Goal: Information Seeking & Learning: Find specific fact

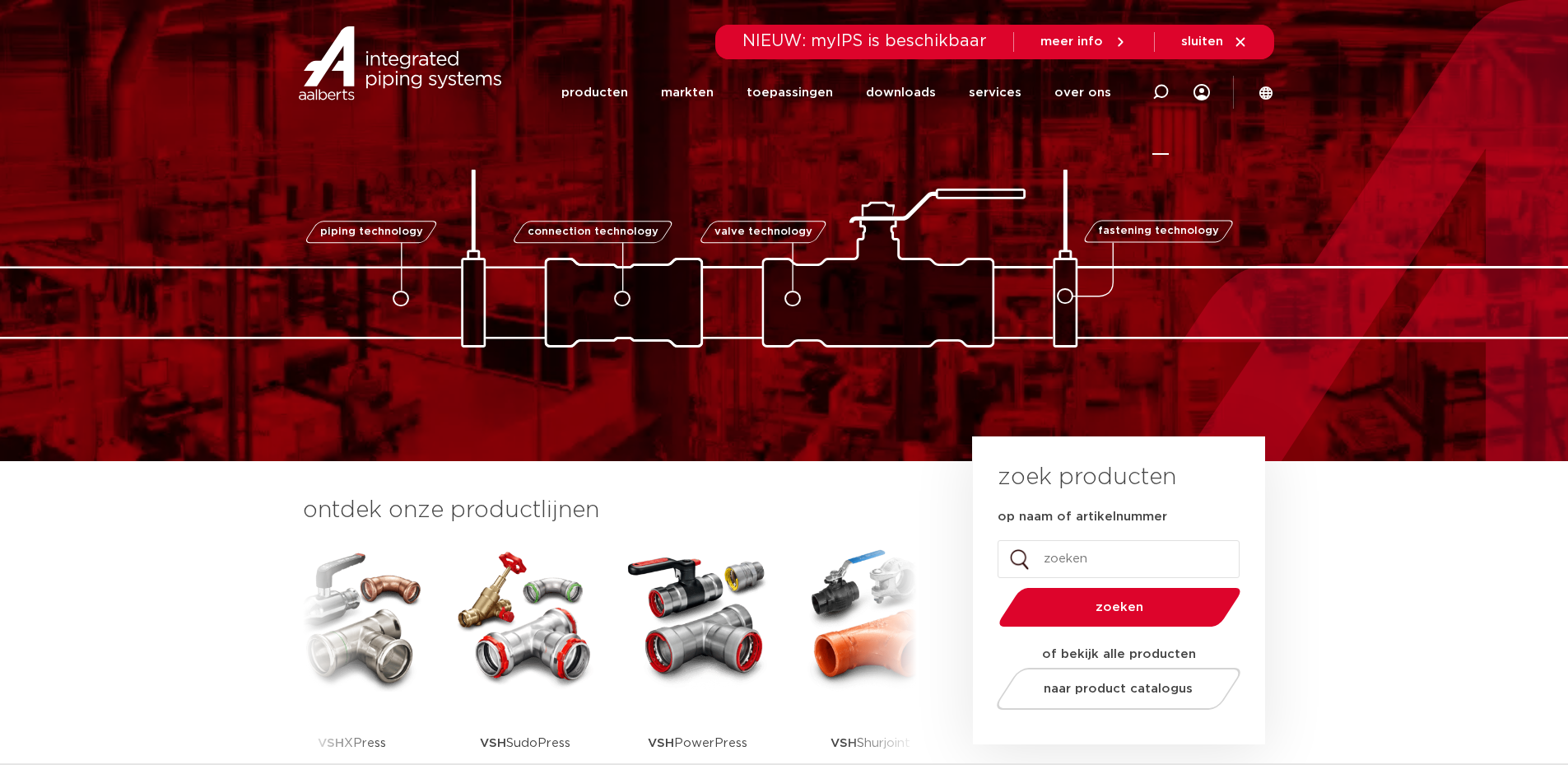
click at [1163, 84] on icon at bounding box center [1160, 92] width 20 height 20
type input "04"
click at [1096, 574] on input "op naam of artikelnummer" at bounding box center [1119, 559] width 242 height 38
click at [1096, 569] on input "op naam of artikelnummer" at bounding box center [1119, 559] width 242 height 38
type input "0409530"
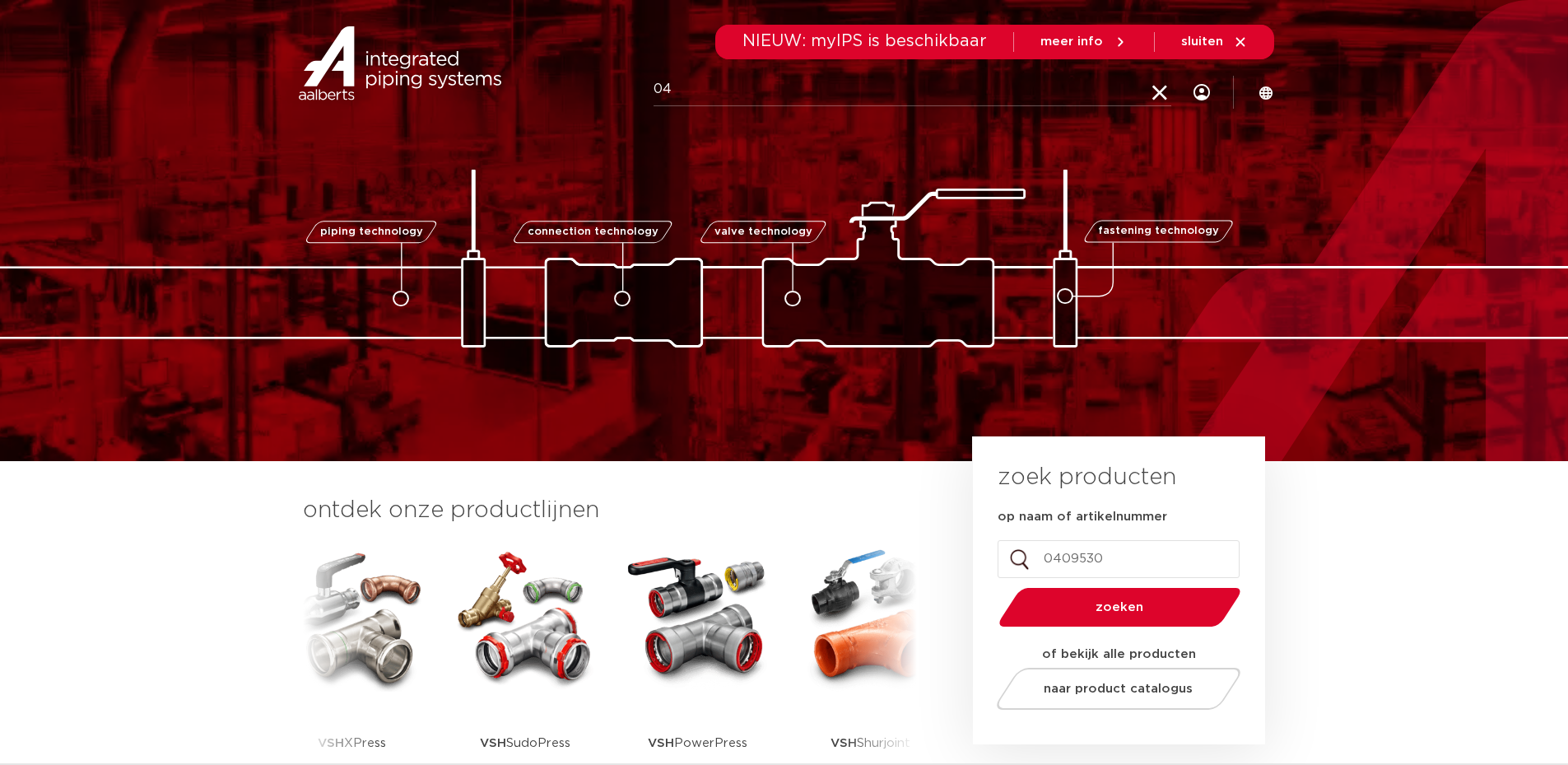
click at [992, 586] on button "zoeken" at bounding box center [1119, 606] width 255 height 42
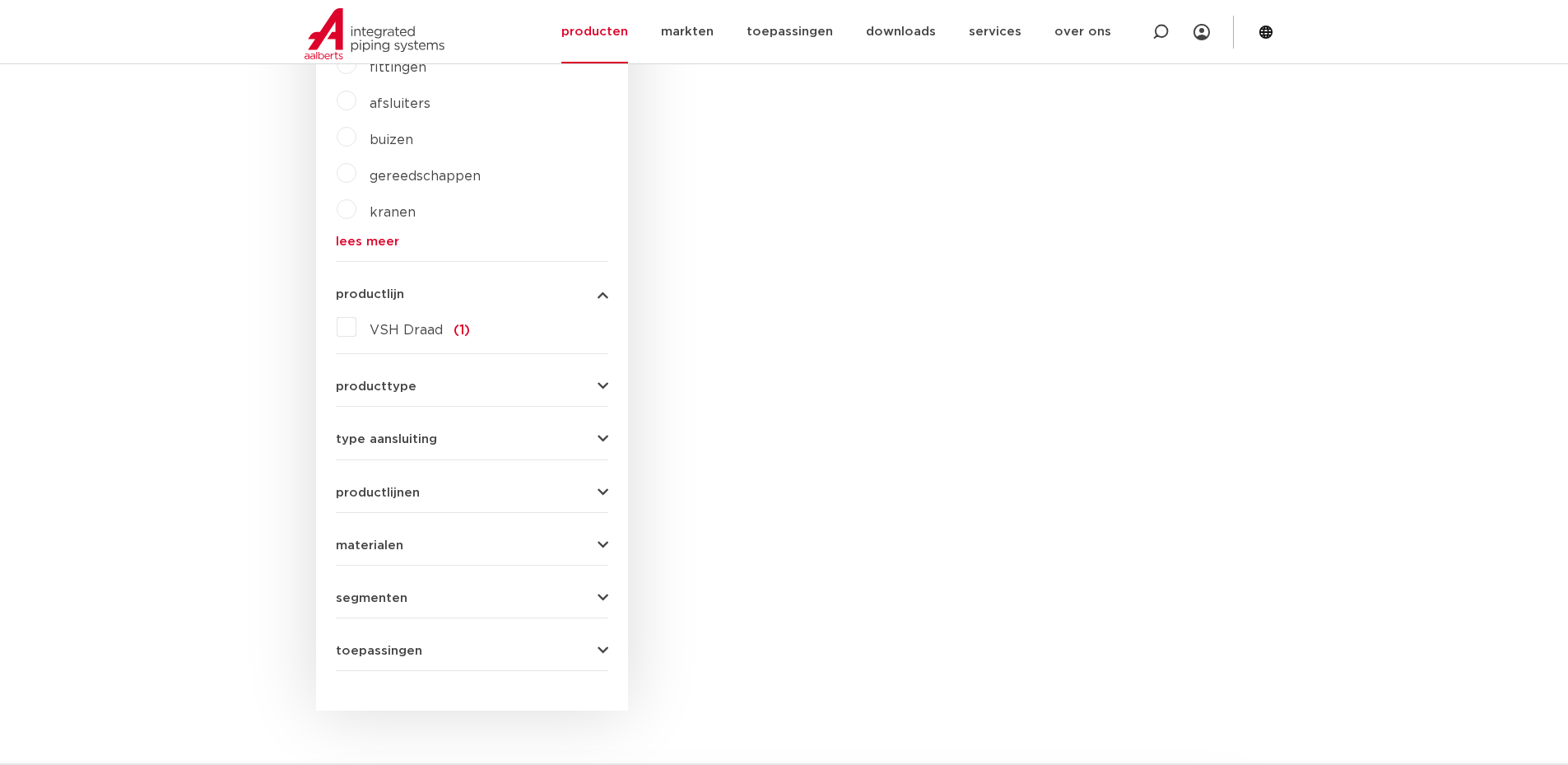
scroll to position [217, 0]
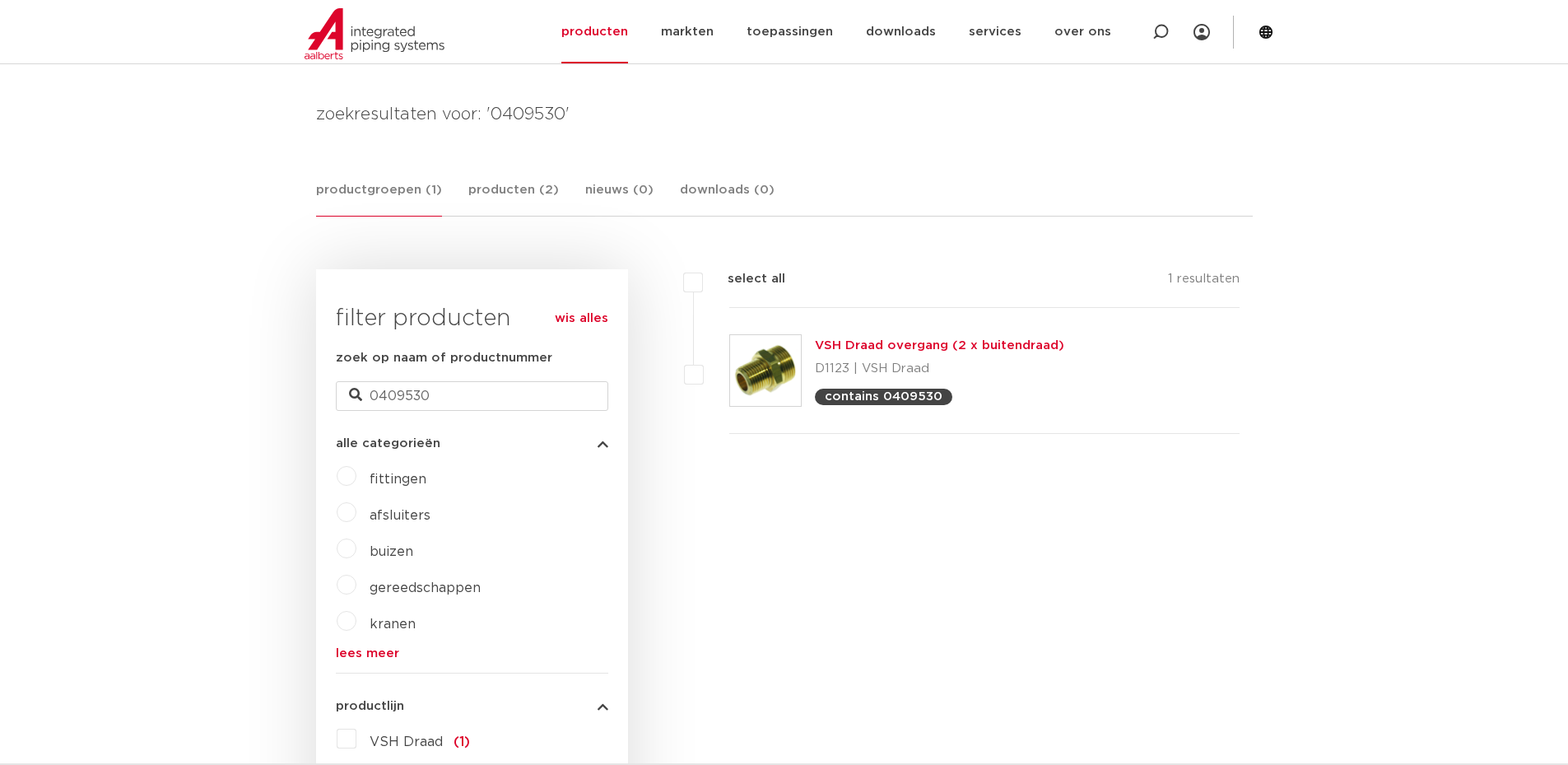
click at [793, 382] on img at bounding box center [765, 370] width 71 height 71
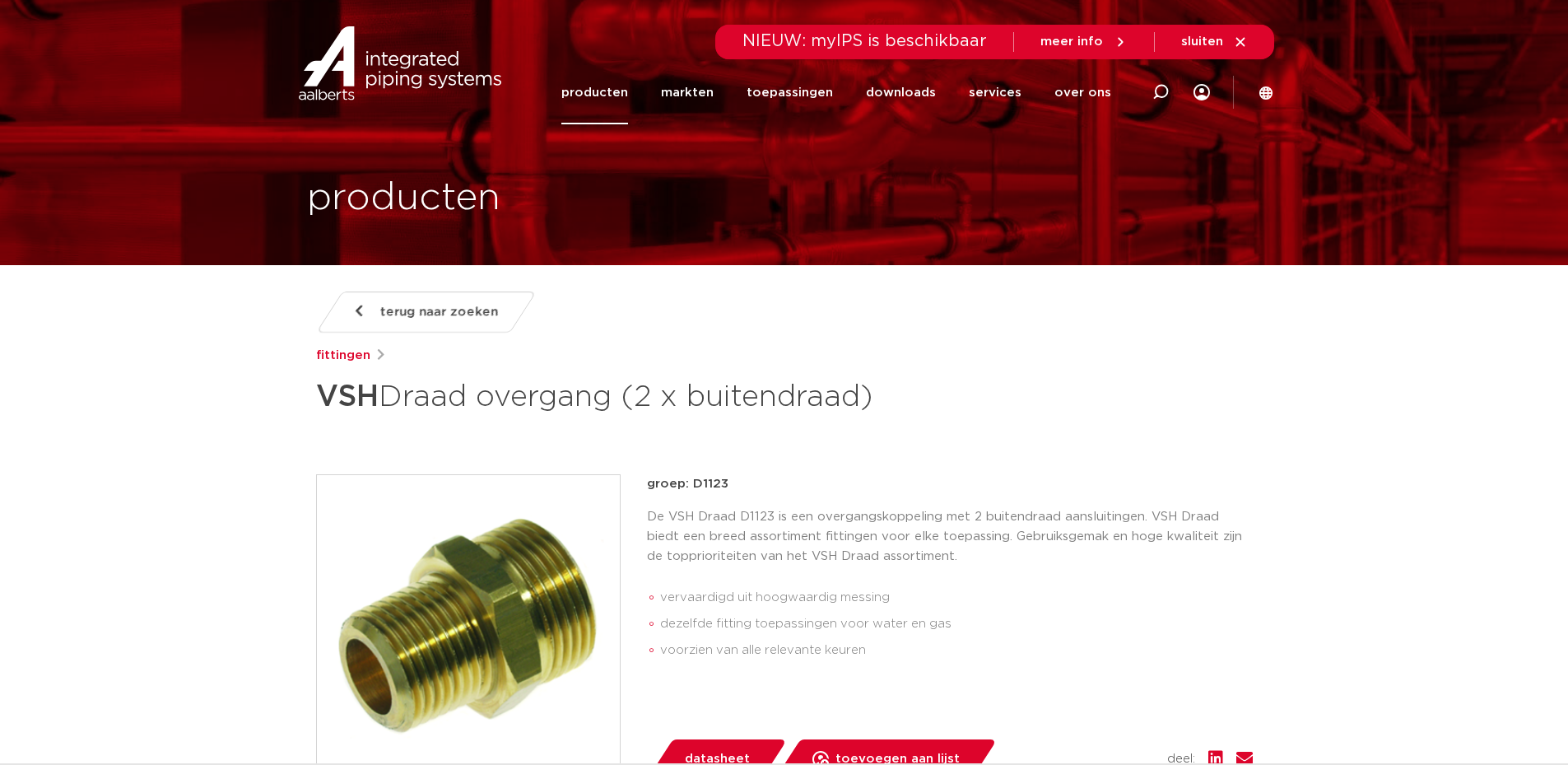
click at [603, 83] on link "producten" at bounding box center [594, 92] width 67 height 63
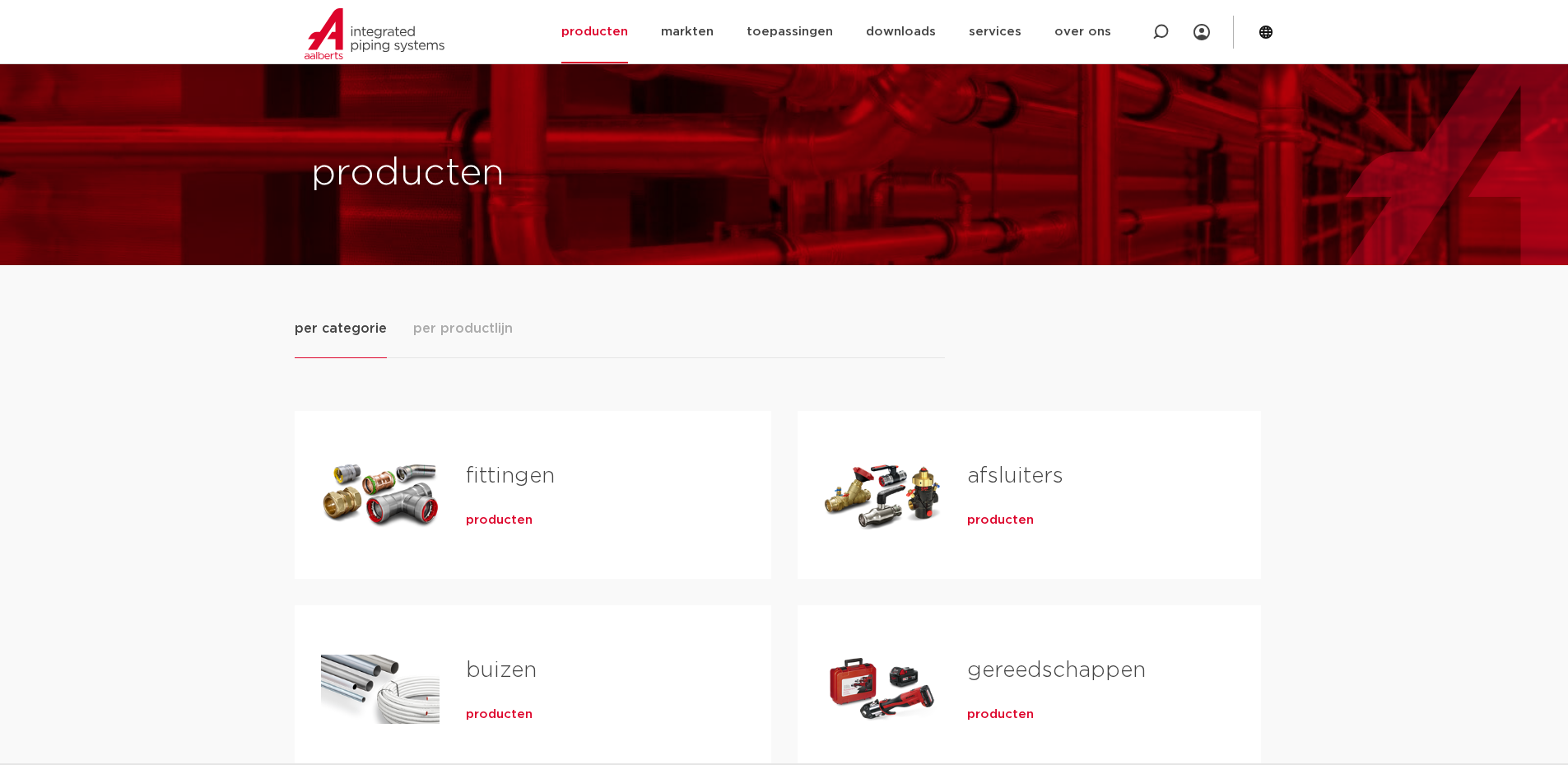
click at [391, 438] on div "Tabs. Open items met enter of spatie, sluit af met escape en navigeer met de pi…" at bounding box center [379, 495] width 119 height 115
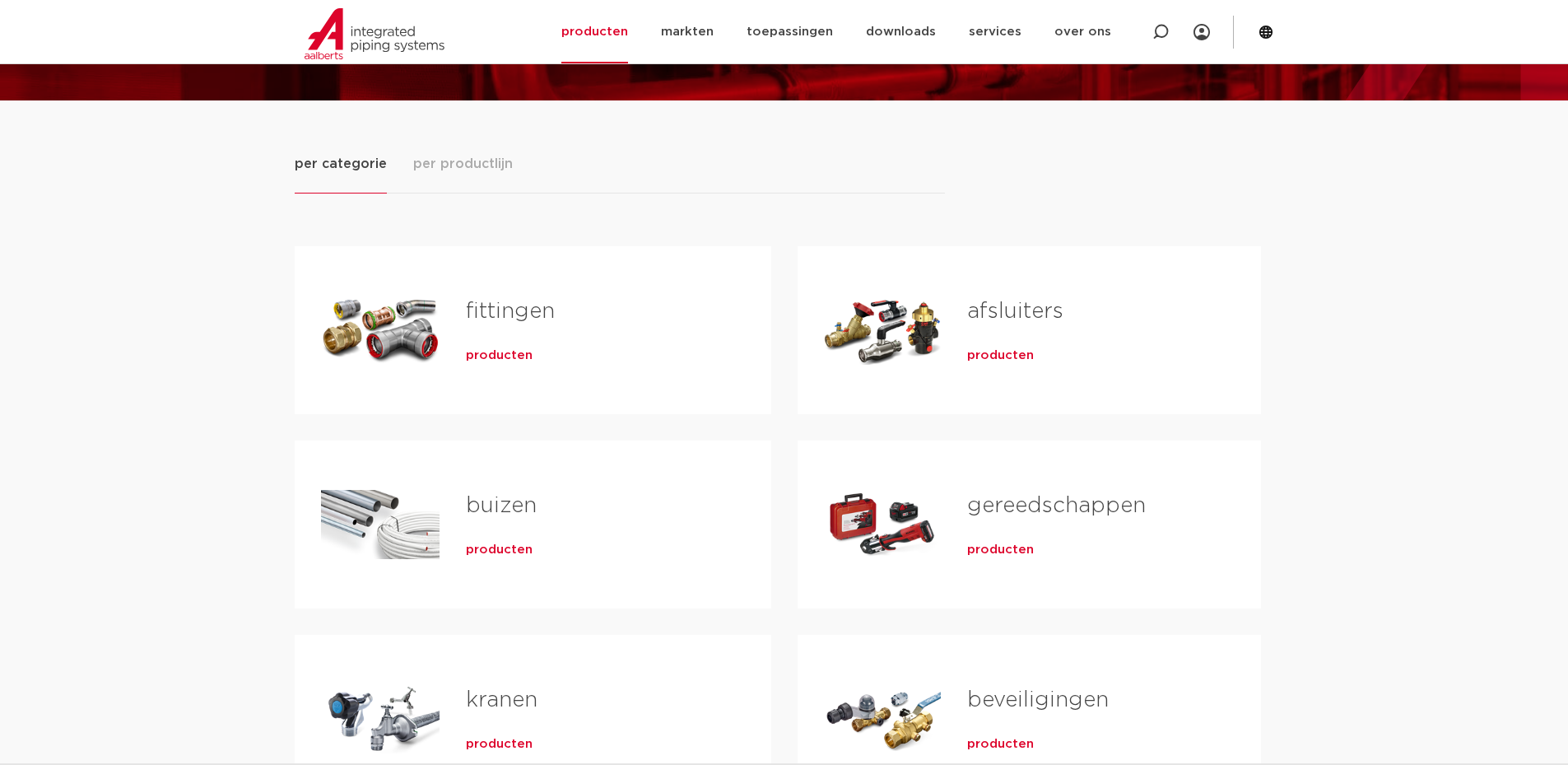
click at [483, 351] on span "producten" at bounding box center [499, 355] width 67 height 16
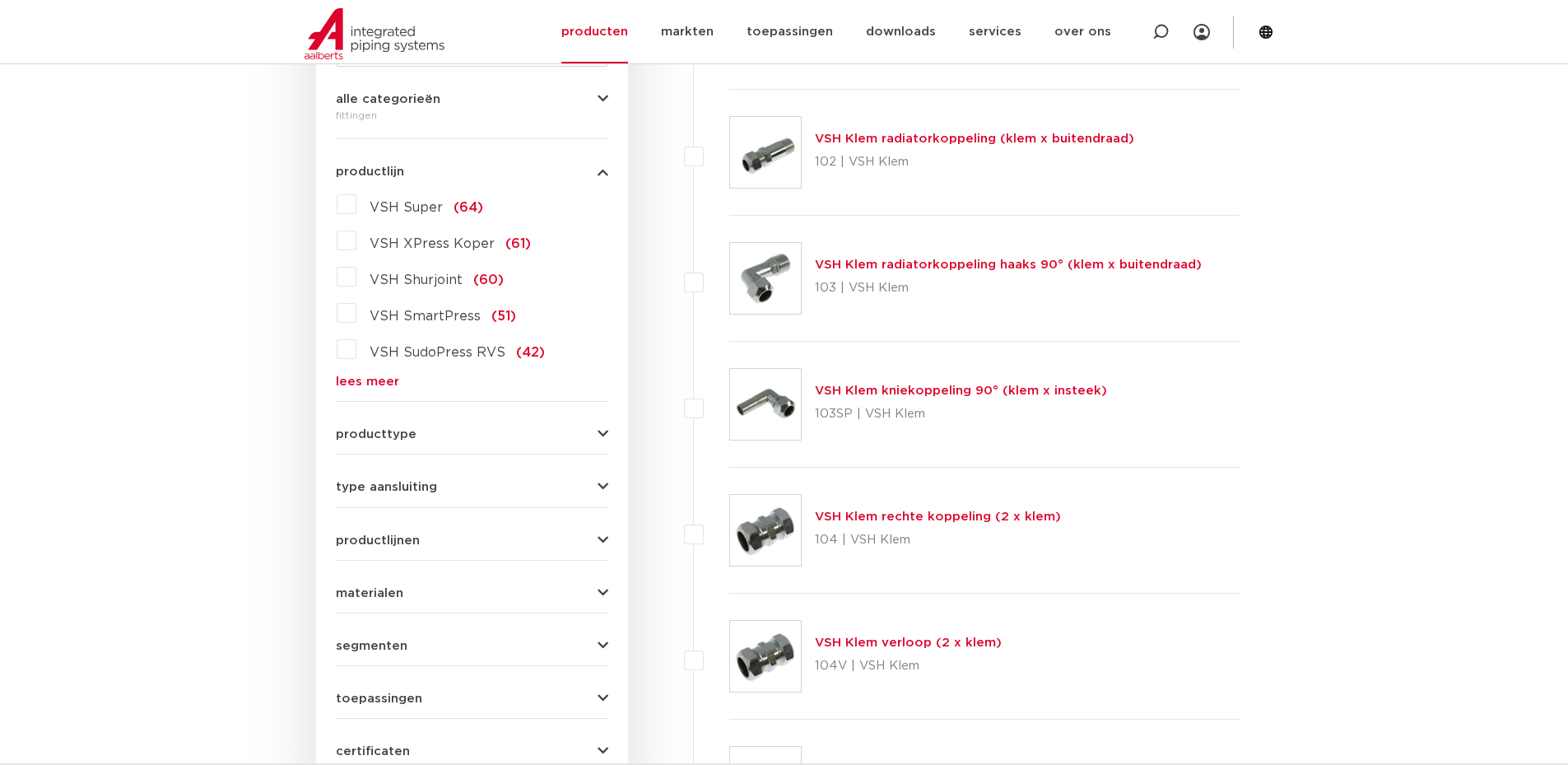
scroll to position [217, 0]
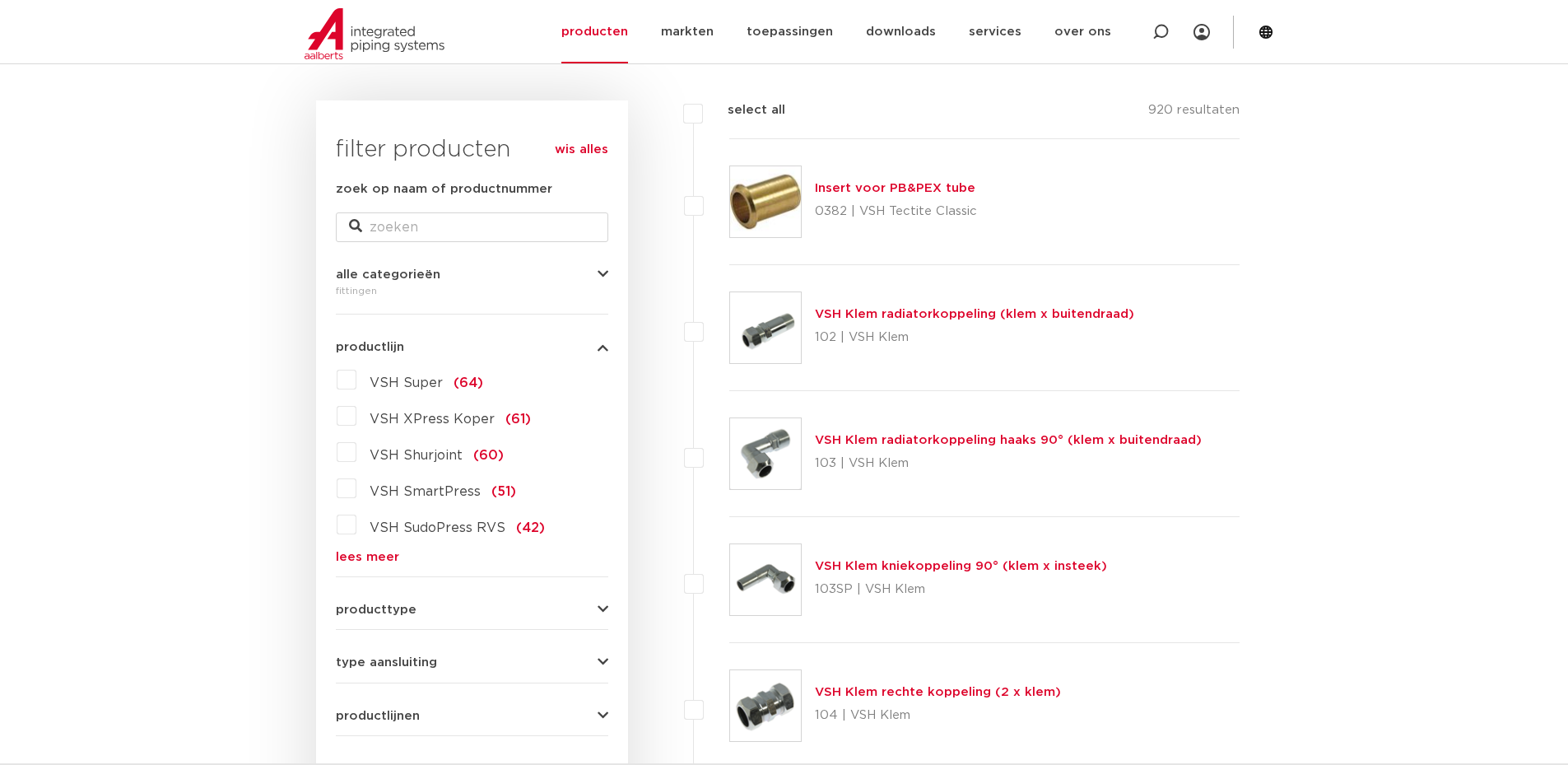
click at [396, 380] on span "VSH Super" at bounding box center [406, 382] width 73 height 13
click at [0, 0] on input "VSH Super (64)" at bounding box center [0, 0] width 0 height 0
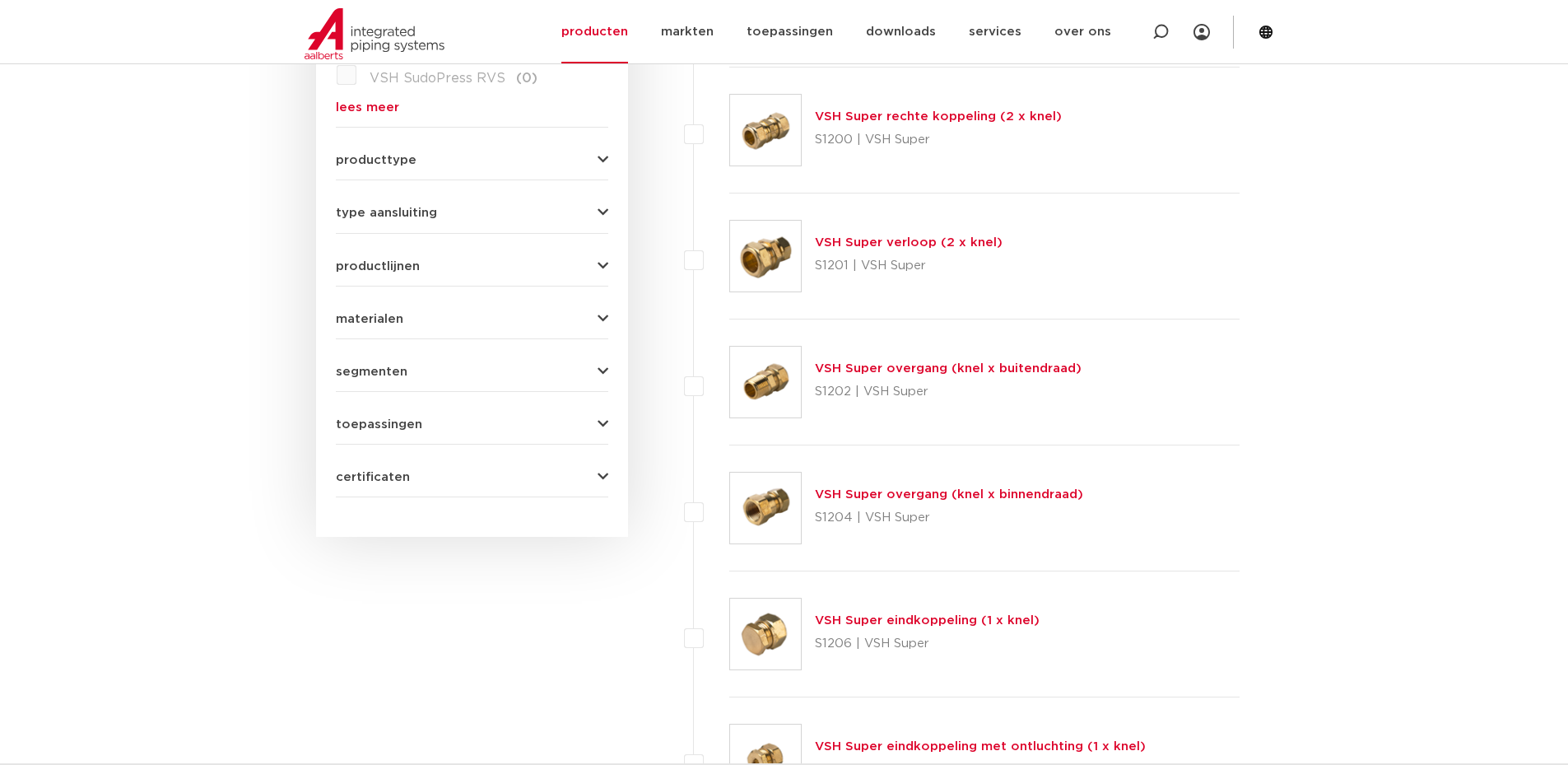
scroll to position [420, 0]
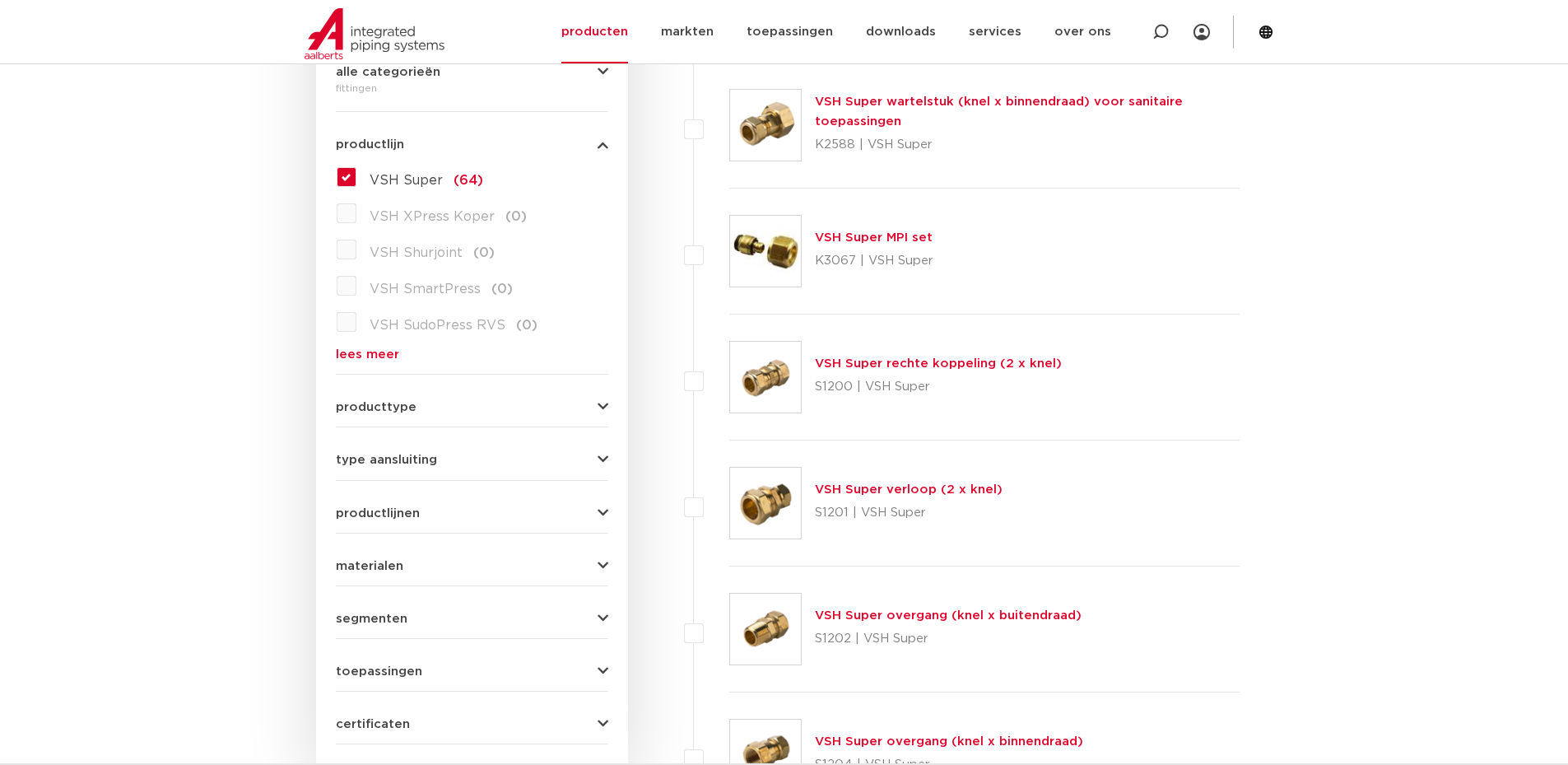
click at [869, 613] on link "VSH Super overgang (knel x buitendraad)" at bounding box center [948, 615] width 267 height 12
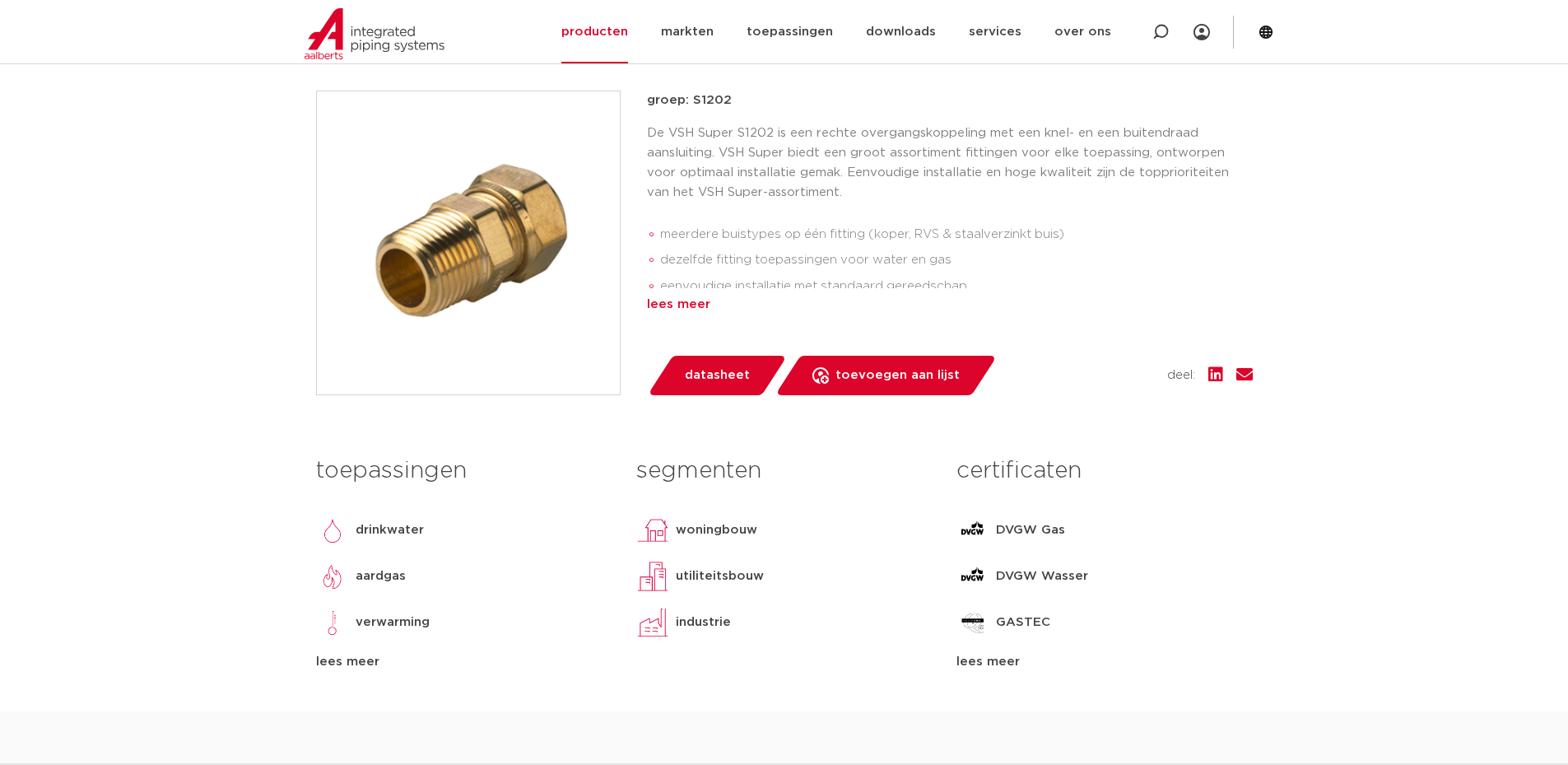
click at [681, 306] on div "lees meer" at bounding box center [950, 304] width 605 height 20
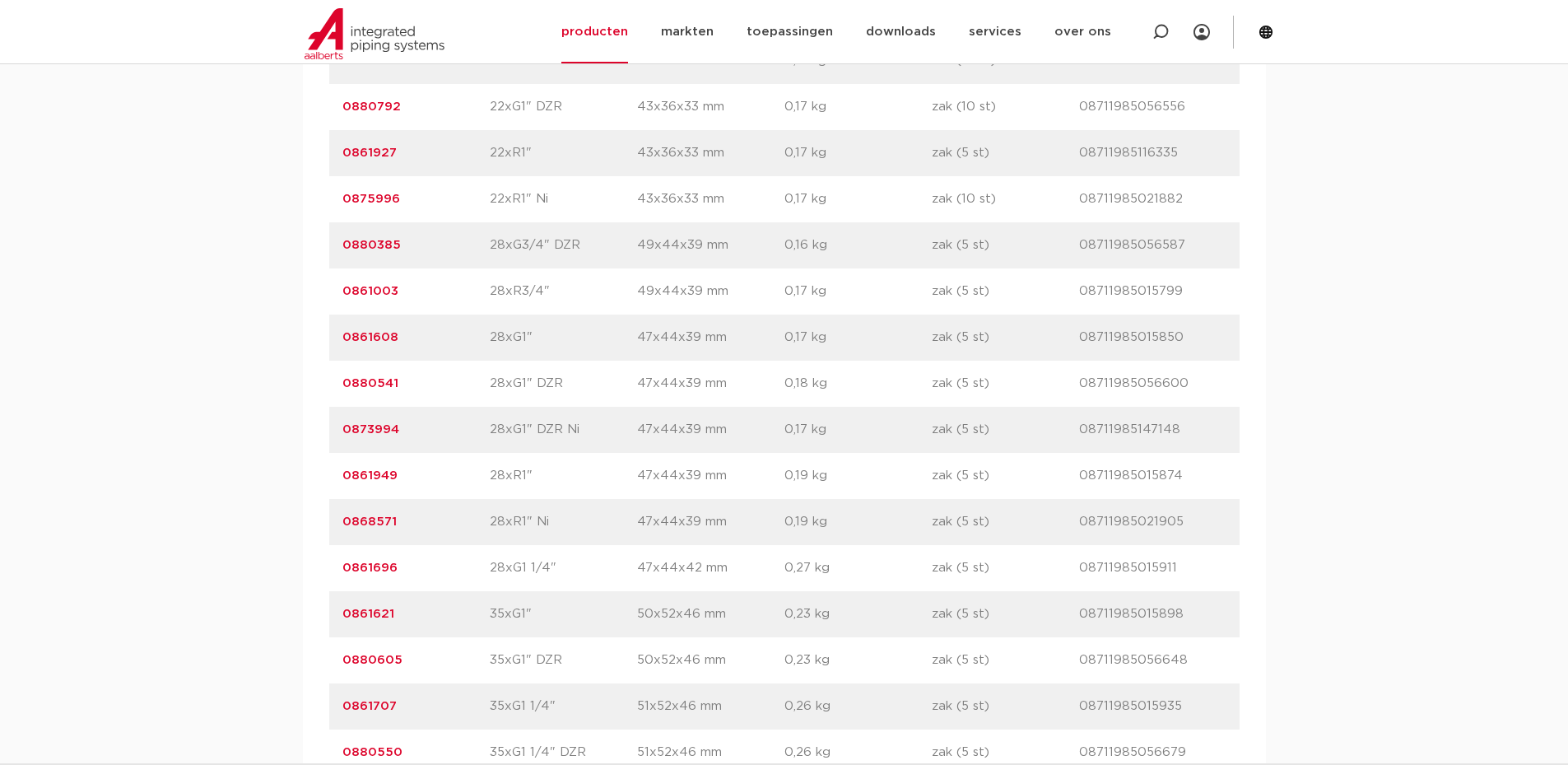
scroll to position [4034, 0]
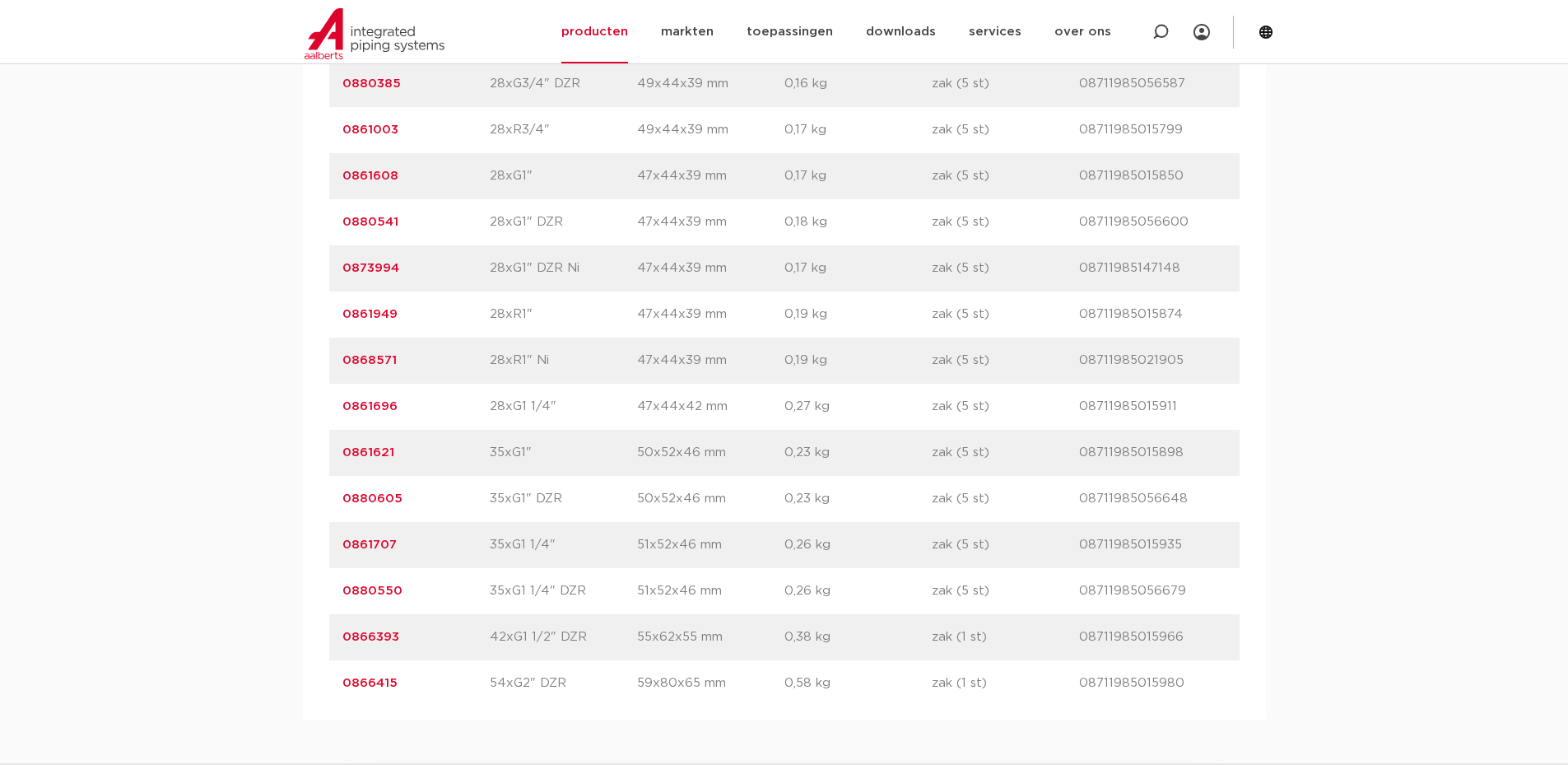
drag, startPoint x: 409, startPoint y: 407, endPoint x: 325, endPoint y: 405, distance: 84.0
copy link "0861696"
